Goal: Check status: Check status

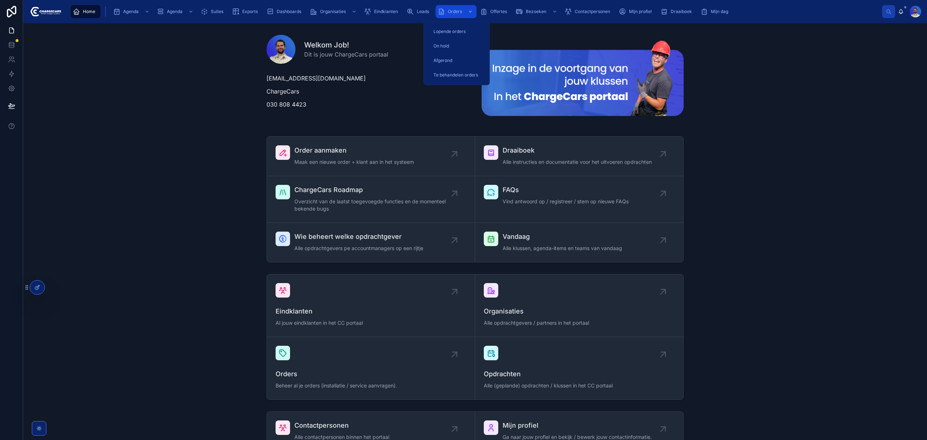
click at [456, 9] on span "Orders" at bounding box center [455, 12] width 14 height 6
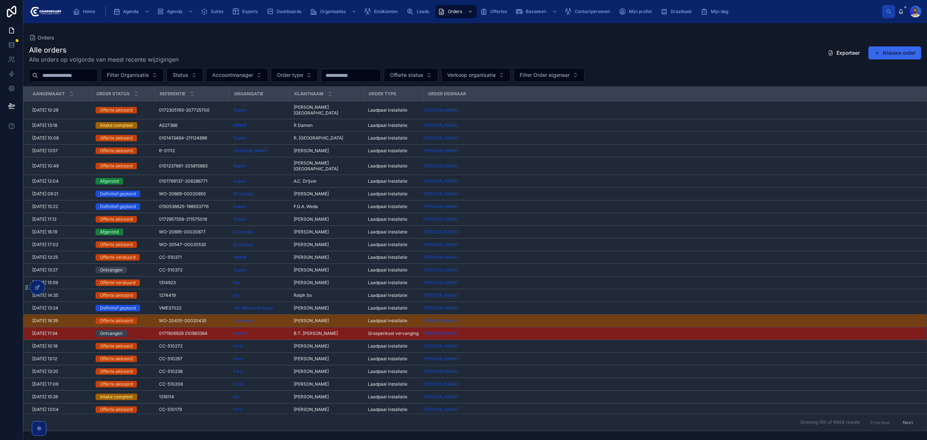
click at [79, 78] on input "text" at bounding box center [67, 75] width 59 height 10
type input "*****"
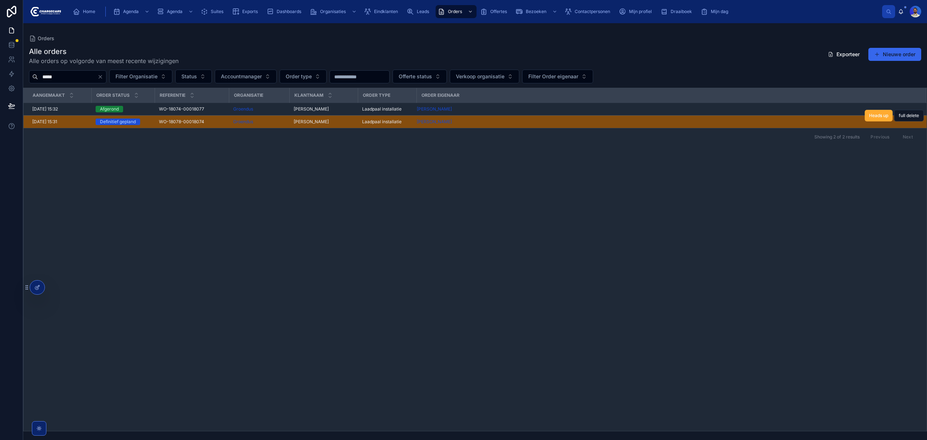
click at [320, 123] on span "[PERSON_NAME]" at bounding box center [311, 122] width 35 height 6
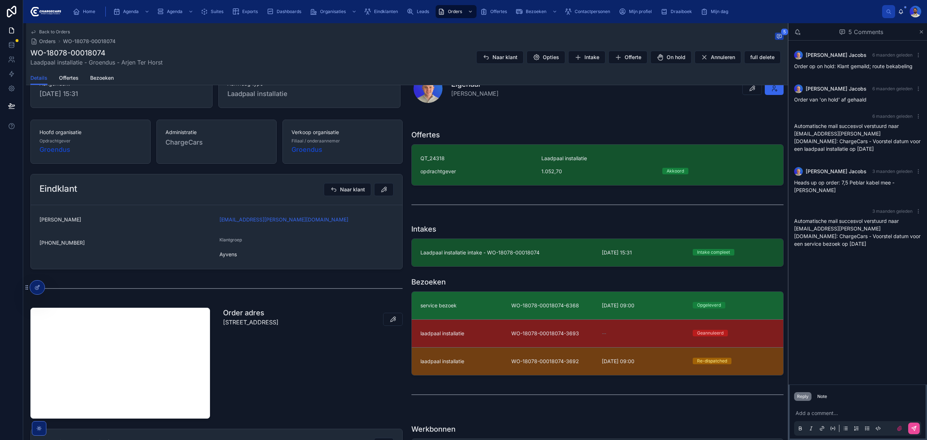
scroll to position [96, 0]
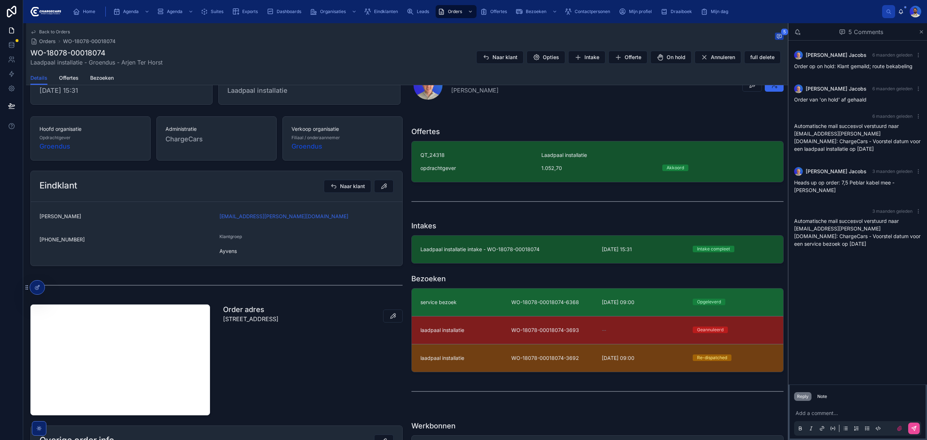
click at [551, 303] on span "WO-18078-00018074-6368" at bounding box center [552, 301] width 82 height 7
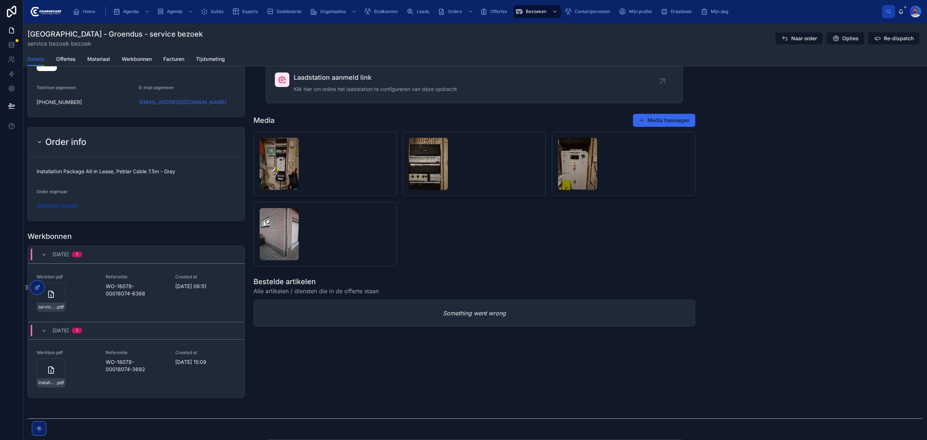
scroll to position [812, 0]
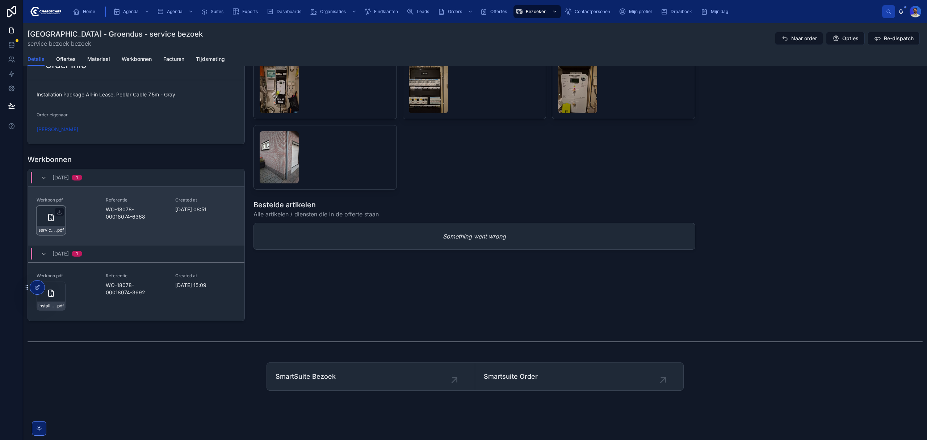
click at [46, 222] on div "service-werkbon_wo-18078-00018074-6368_undefined-arjen-ter-horst_86c4308b5 .pdf" at bounding box center [51, 220] width 29 height 29
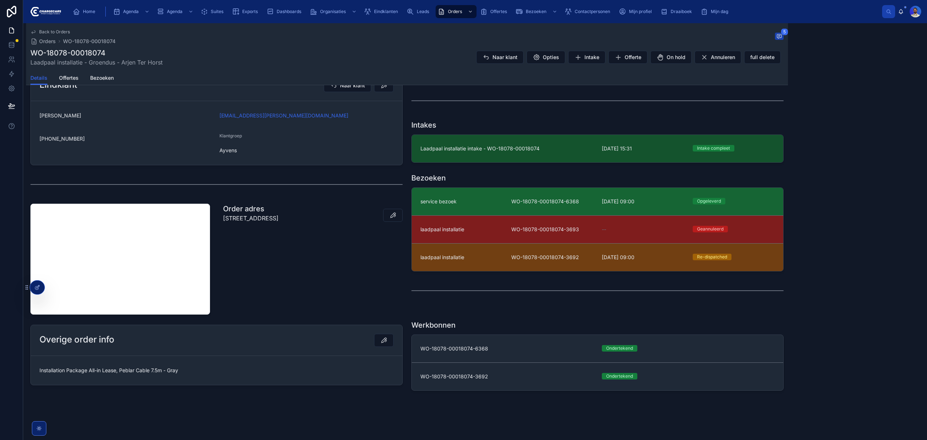
scroll to position [198, 0]
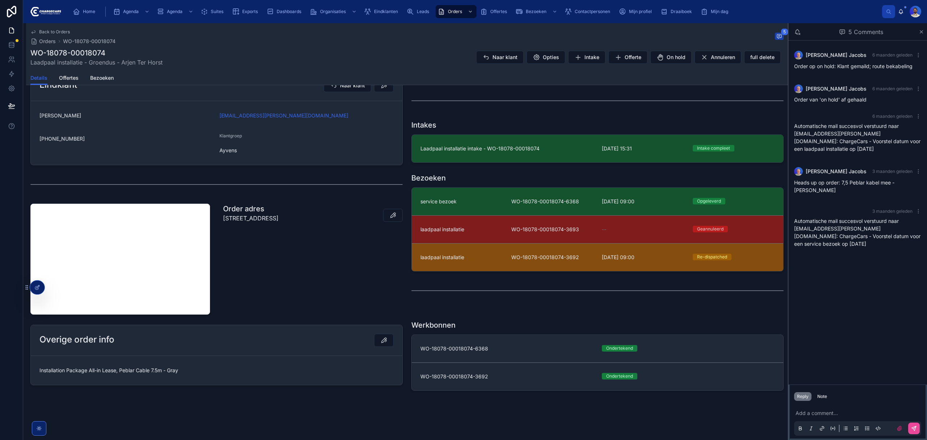
click at [493, 255] on div "laadpaal installatie" at bounding box center [461, 257] width 82 height 7
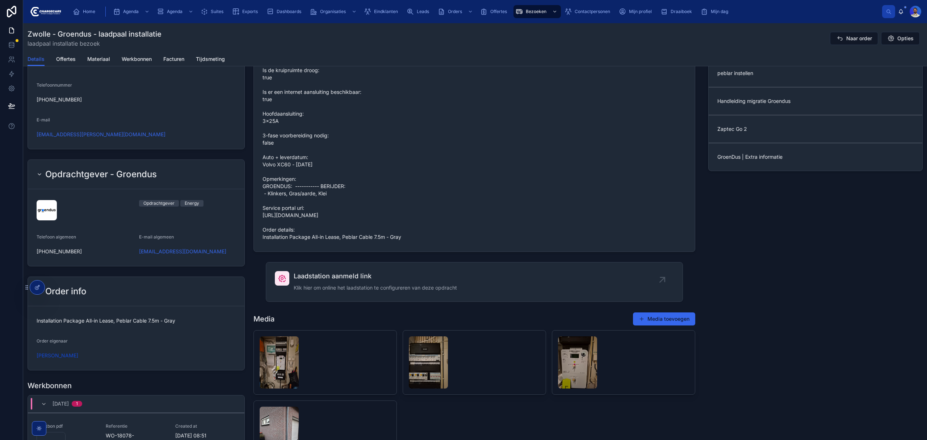
scroll to position [790, 0]
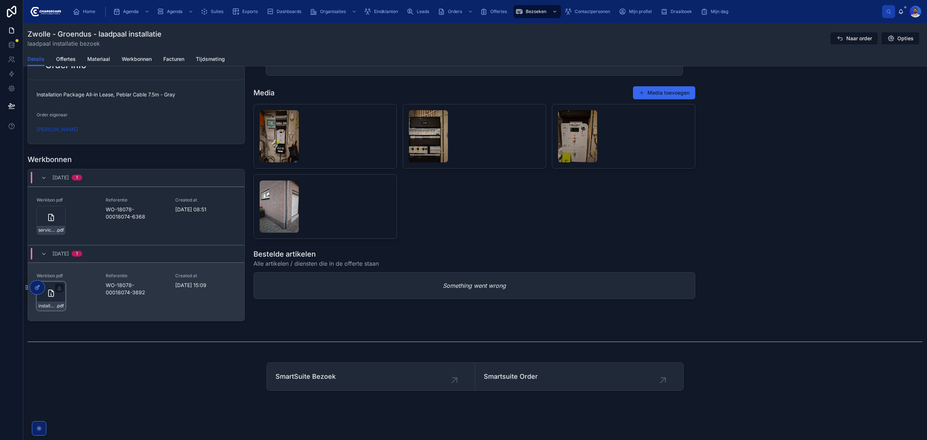
click at [50, 292] on div "installatie-werkbon_wo-18078-00018074-3692_undefined-arjen-ter-horst_86c2deyc2 …" at bounding box center [51, 295] width 29 height 29
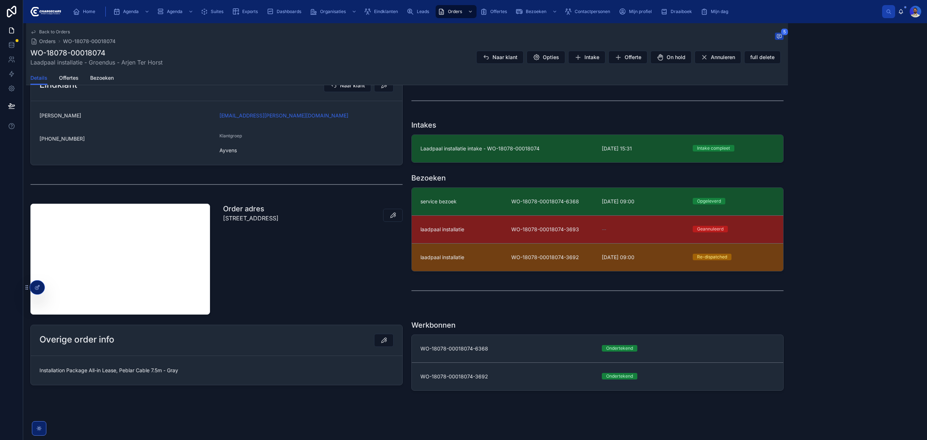
scroll to position [198, 0]
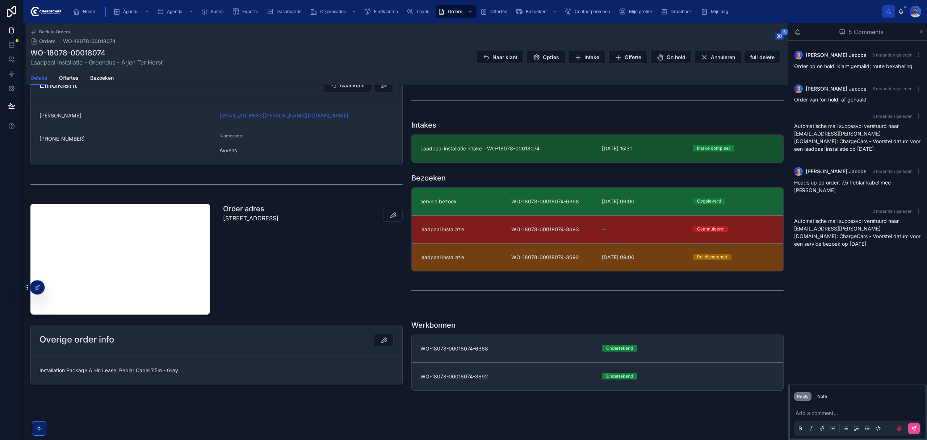
click at [535, 191] on link "service bezoek WO-18078-00018074-6368 [DATE] 09:00 Opgeleverd" at bounding box center [598, 202] width 372 height 28
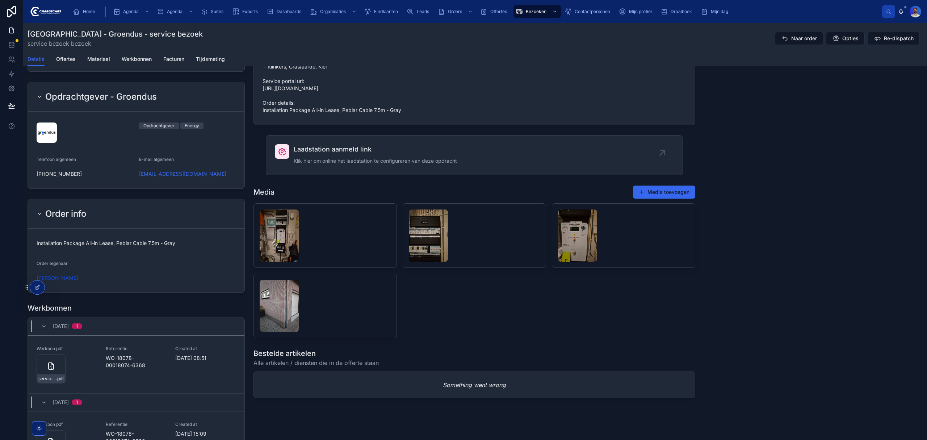
scroll to position [676, 0]
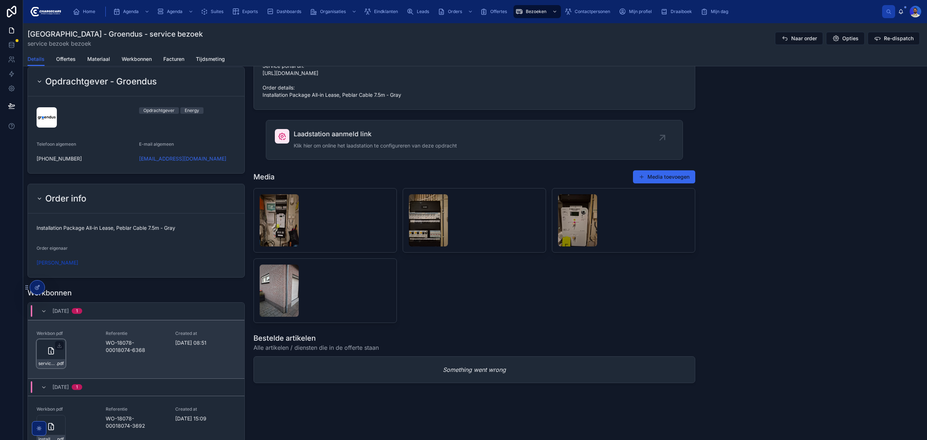
click at [47, 361] on div "service-werkbon_wo-18078-00018074-6368_undefined-arjen-ter-horst_86c4308b5 .pdf" at bounding box center [51, 363] width 28 height 9
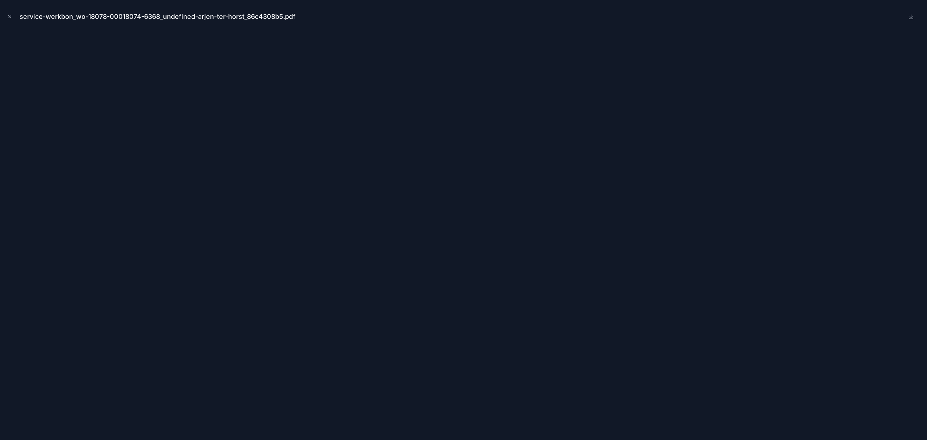
drag, startPoint x: 7, startPoint y: 13, endPoint x: 32, endPoint y: 40, distance: 36.1
click at [7, 13] on button "Close modal" at bounding box center [10, 17] width 8 height 8
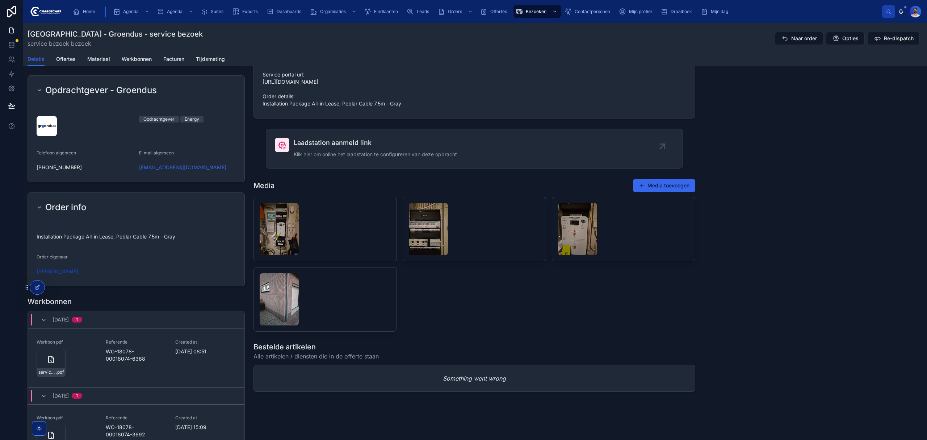
scroll to position [619, 0]
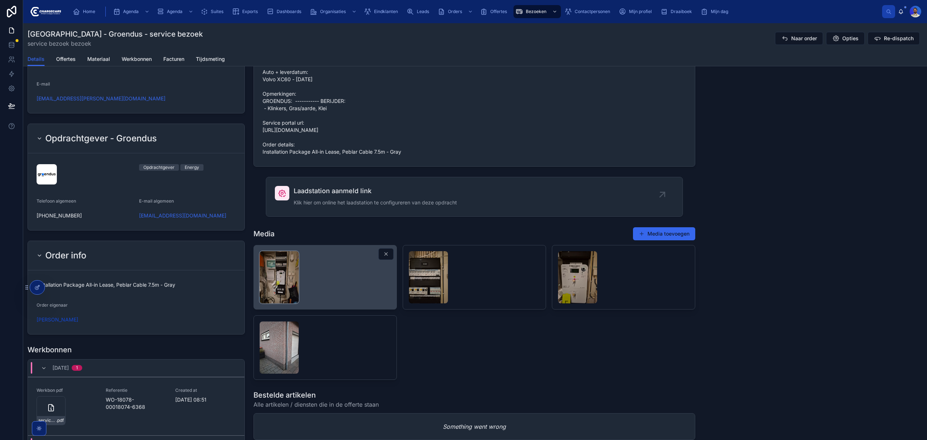
click at [271, 271] on img at bounding box center [279, 277] width 39 height 52
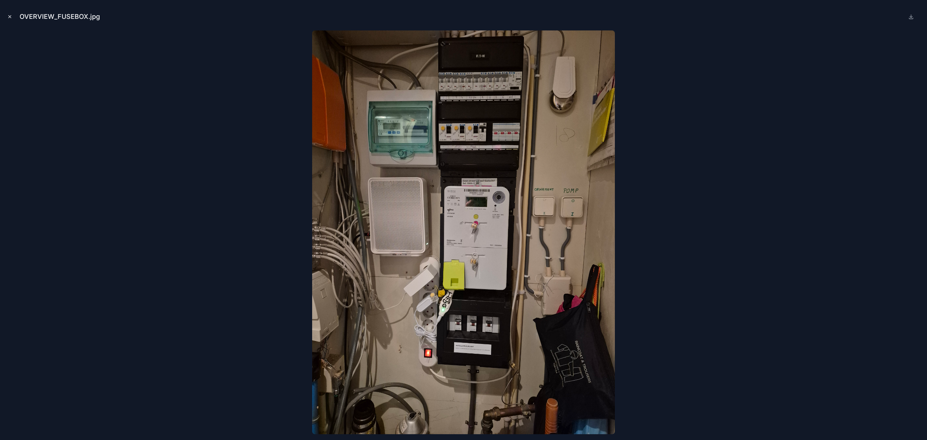
click at [13, 19] on button "Close modal" at bounding box center [10, 17] width 8 height 8
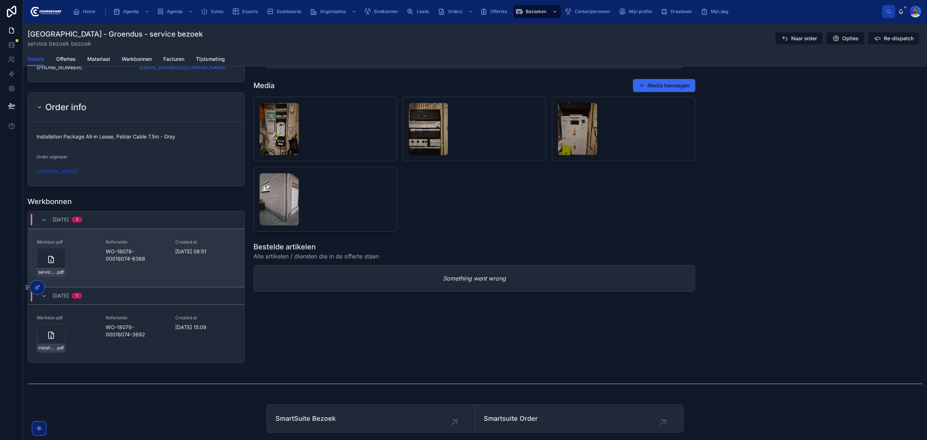
scroll to position [764, 0]
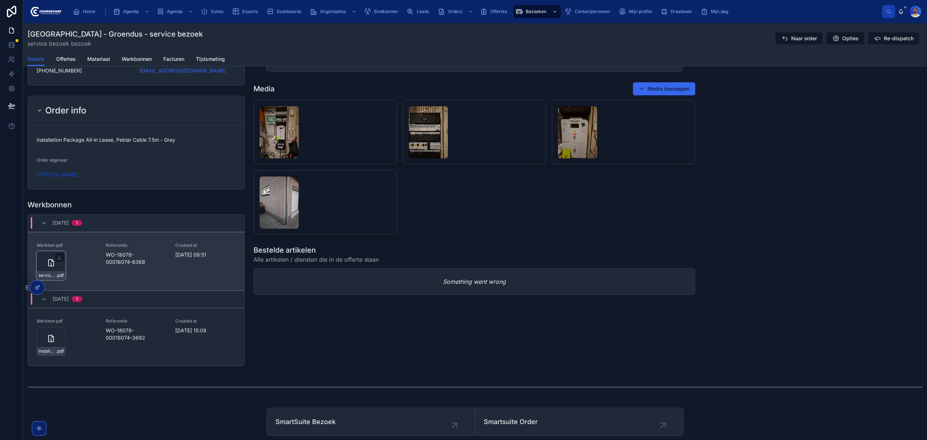
click at [50, 275] on span "service-werkbon_wo-18078-00018074-6368_undefined-arjen-ter-horst_86c4308b5" at bounding box center [47, 275] width 18 height 6
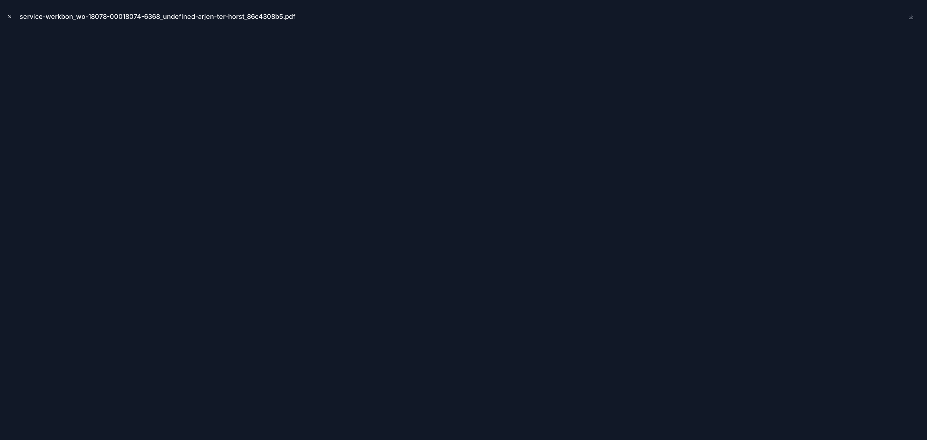
click at [12, 17] on icon "Close modal" at bounding box center [9, 16] width 5 height 5
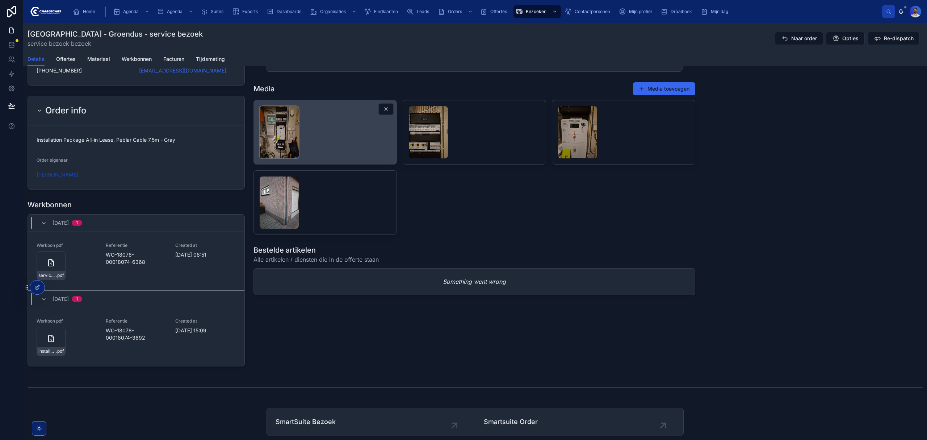
click at [281, 143] on img at bounding box center [279, 132] width 39 height 52
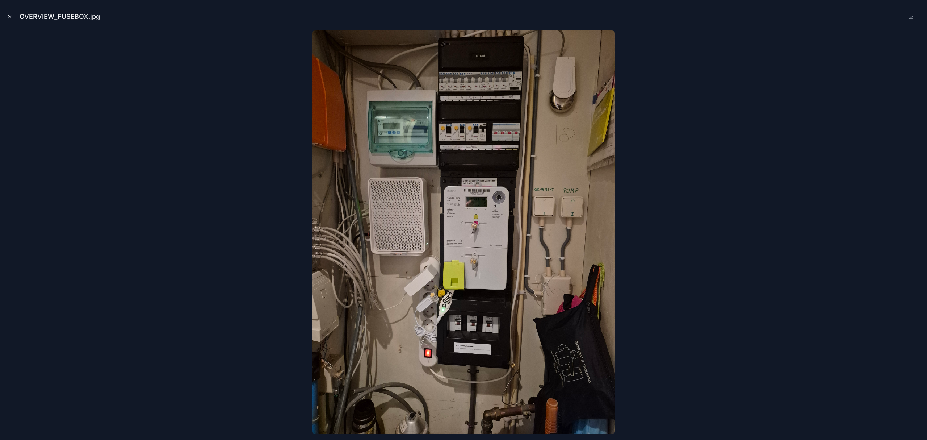
click at [6, 20] on button "Close modal" at bounding box center [10, 17] width 8 height 8
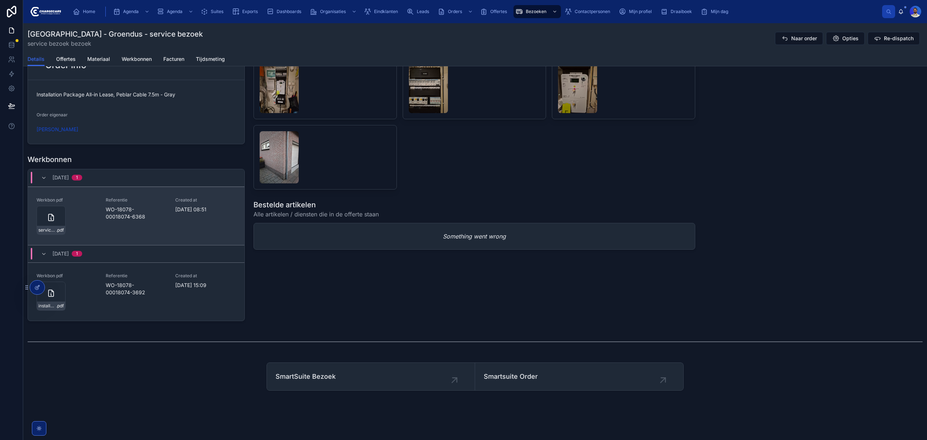
scroll to position [812, 0]
click at [54, 218] on icon at bounding box center [51, 217] width 5 height 7
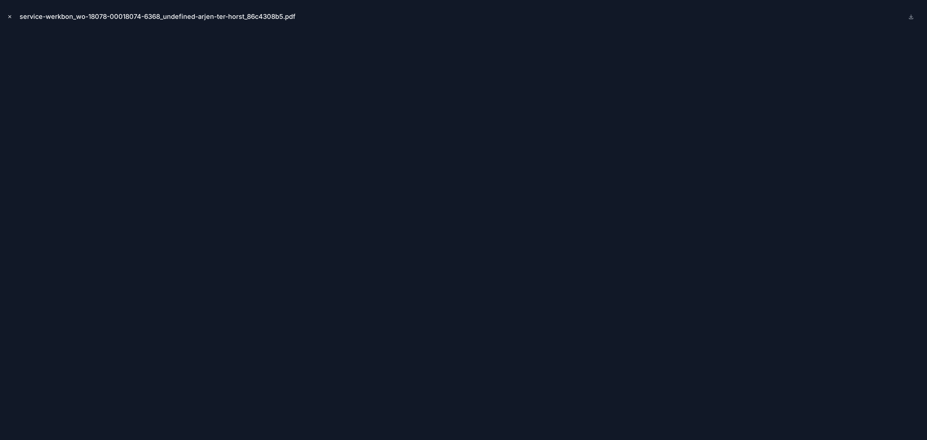
click at [9, 13] on button "Close modal" at bounding box center [10, 17] width 8 height 8
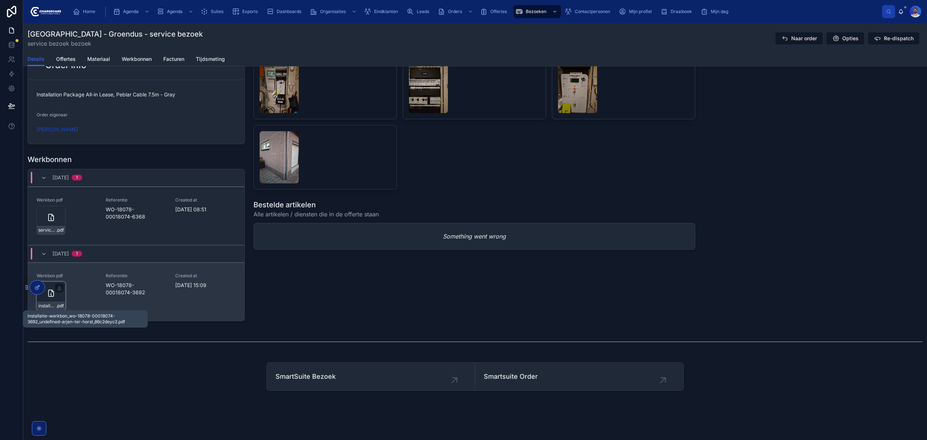
click at [59, 301] on div "installatie-werkbon_wo-18078-00018074-3692_undefined-arjen-ter-horst_86c2deyc2 …" at bounding box center [51, 305] width 28 height 9
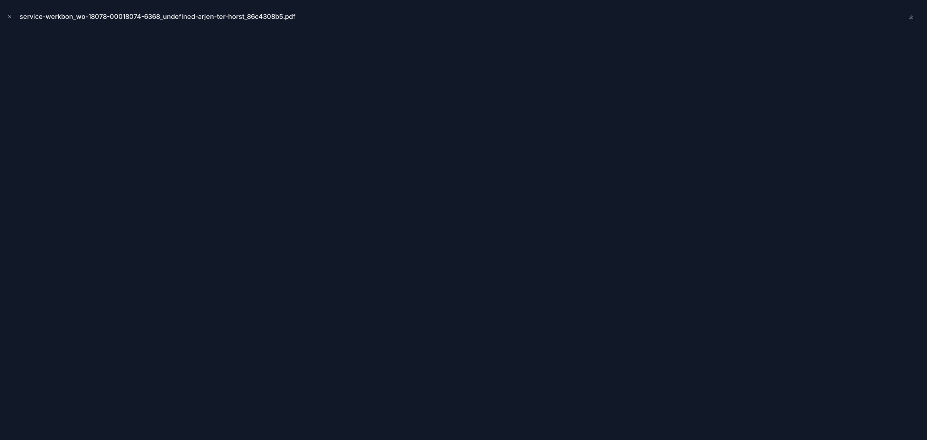
drag, startPoint x: 13, startPoint y: 14, endPoint x: 22, endPoint y: 18, distance: 9.3
click at [13, 14] on button "Close modal" at bounding box center [10, 17] width 8 height 8
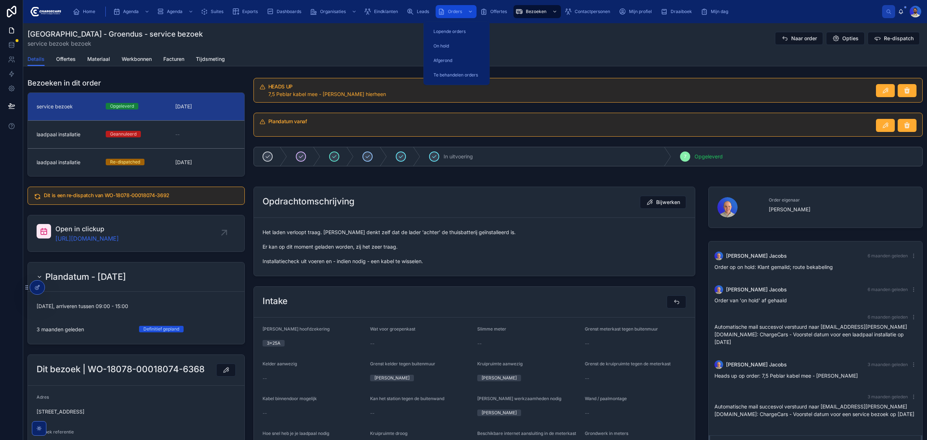
click at [460, 11] on span "Orders" at bounding box center [455, 12] width 14 height 6
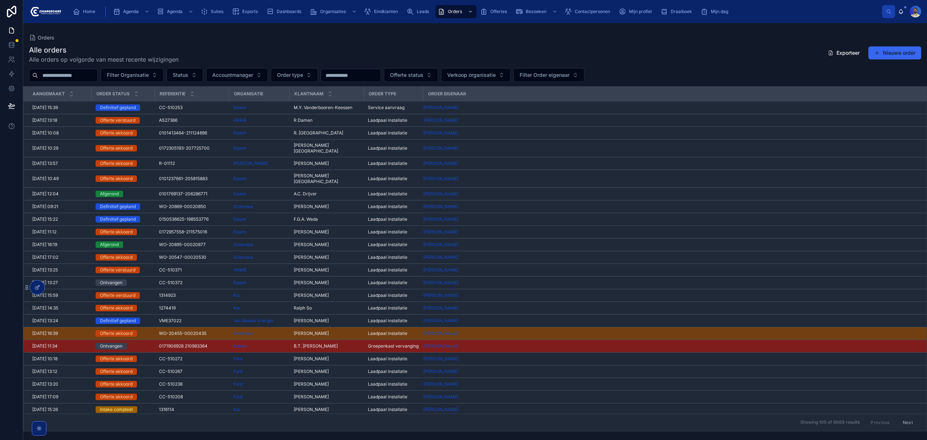
click at [53, 71] on input "text" at bounding box center [67, 75] width 59 height 10
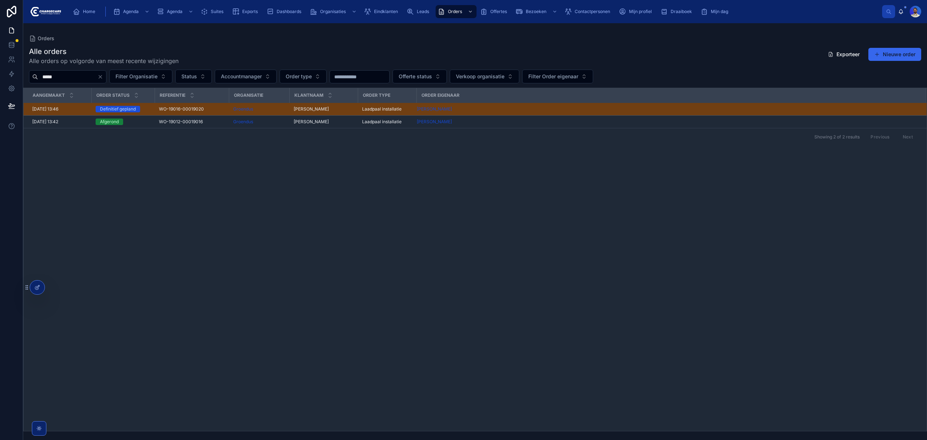
type input "*****"
